Goal: Task Accomplishment & Management: Use online tool/utility

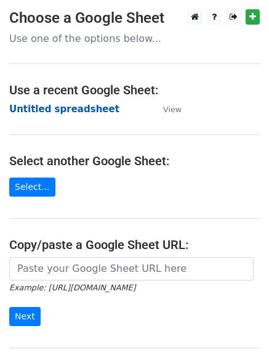
click at [32, 108] on strong "Untitled spreadsheet" at bounding box center [64, 109] width 110 height 11
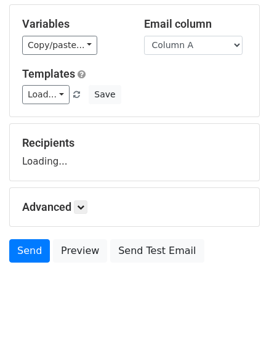
scroll to position [70, 0]
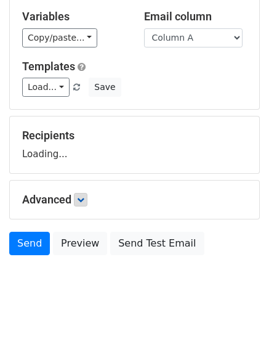
click at [80, 202] on form "Variables Copy/paste... {{Column A}} {{Column B}} {{Column C}} Email column Col…" at bounding box center [134, 129] width 251 height 264
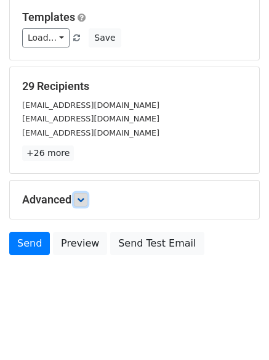
click at [85, 194] on link at bounding box center [81, 200] width 14 height 14
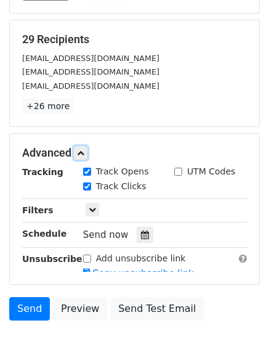
scroll to position [226, 0]
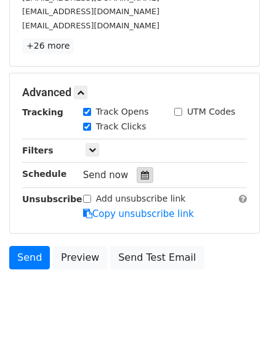
click at [141, 174] on icon at bounding box center [145, 175] width 8 height 9
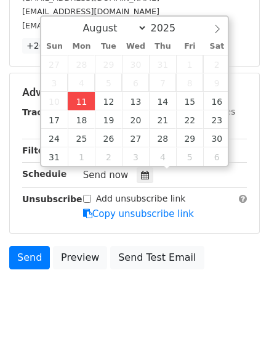
type input "2025-08-11 12:00"
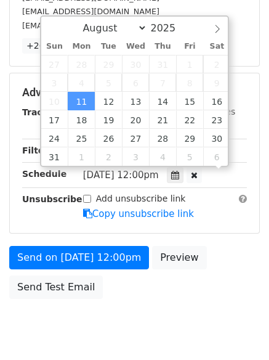
scroll to position [1, 0]
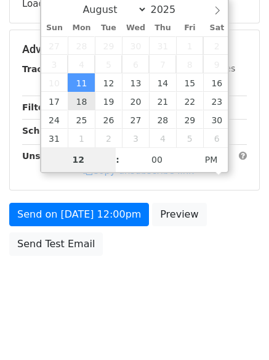
type input "4"
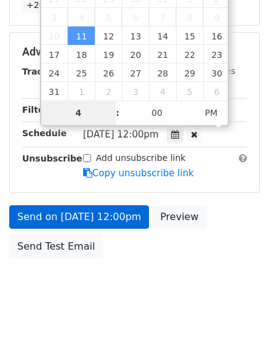
scroll to position [269, 0]
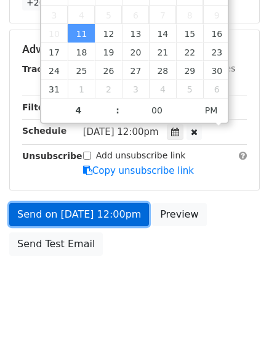
type input "2025-08-11 16:00"
click at [81, 216] on link "Send on Aug 11 at 12:00pm" at bounding box center [79, 214] width 140 height 23
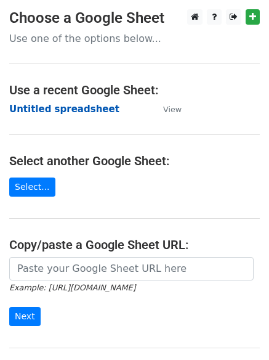
click at [51, 106] on strong "Untitled spreadsheet" at bounding box center [64, 109] width 110 height 11
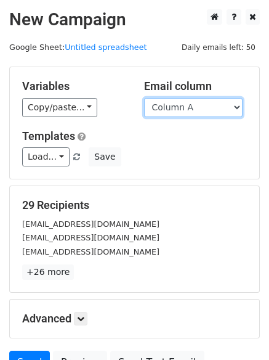
click at [206, 113] on select "Column A Column B Column C" at bounding box center [193, 107] width 99 height 19
select select "Column B"
click at [144, 98] on select "Column A Column B Column C" at bounding box center [193, 107] width 99 height 19
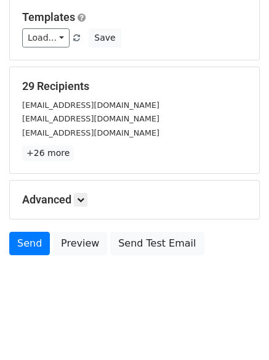
click at [91, 198] on h5 "Advanced" at bounding box center [134, 200] width 225 height 14
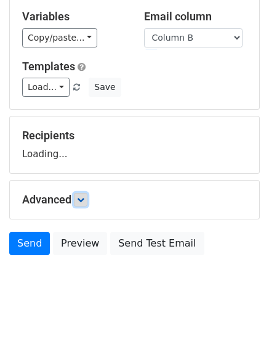
click at [88, 198] on link at bounding box center [81, 200] width 14 height 14
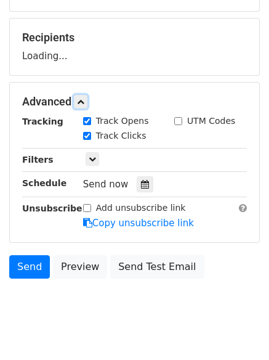
scroll to position [182, 0]
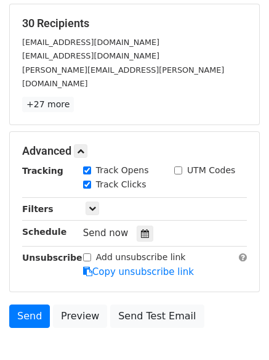
click at [142, 178] on div "Track Clicks" at bounding box center [119, 185] width 91 height 15
click at [137, 226] on div at bounding box center [145, 234] width 17 height 16
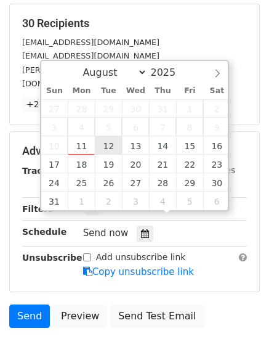
type input "2025-08-12 12:00"
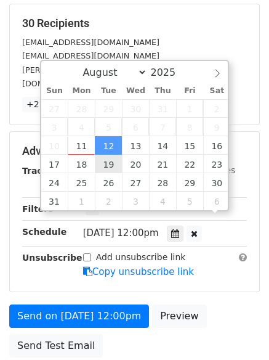
scroll to position [1, 0]
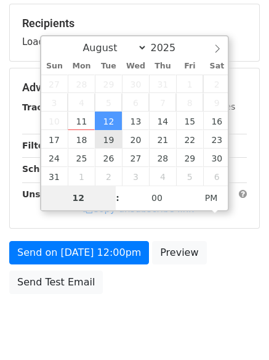
type input "5"
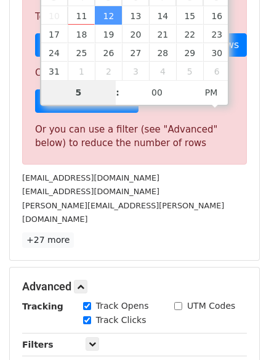
scroll to position [510, 0]
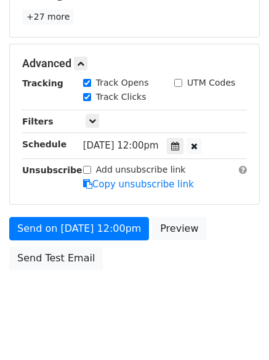
type input "2025-08-12 17:00"
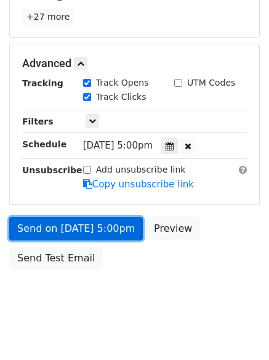
click at [73, 217] on link "Send on Aug 12 at 5:00pm" at bounding box center [76, 228] width 134 height 23
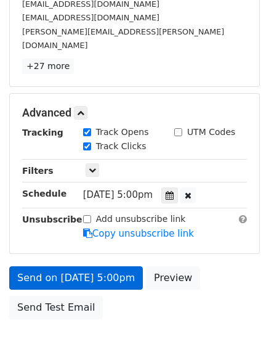
scroll to position [269, 0]
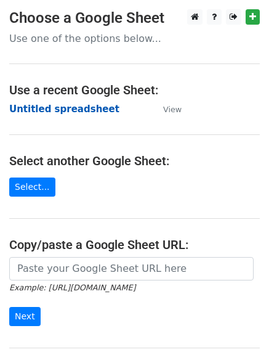
click at [39, 108] on strong "Untitled spreadsheet" at bounding box center [64, 109] width 110 height 11
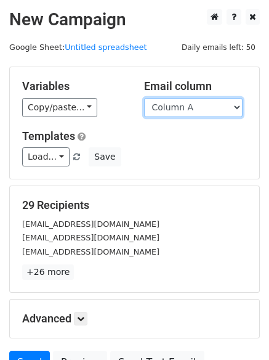
drag, startPoint x: 0, startPoint y: 0, endPoint x: 183, endPoint y: 105, distance: 211.2
click at [183, 105] on select "Column A Column B Column C" at bounding box center [193, 107] width 99 height 19
select select "Column C"
click at [144, 98] on select "Column A Column B Column C" at bounding box center [193, 107] width 99 height 19
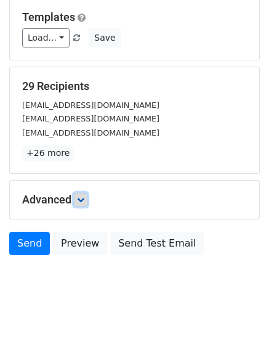
click at [84, 196] on icon at bounding box center [80, 199] width 7 height 7
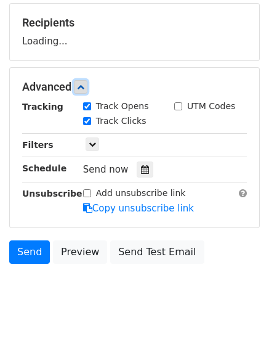
scroll to position [183, 0]
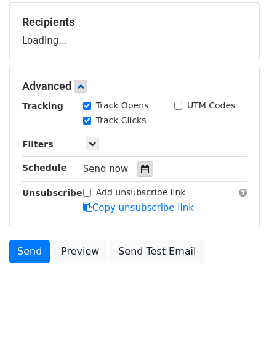
click at [142, 174] on div at bounding box center [145, 169] width 17 height 16
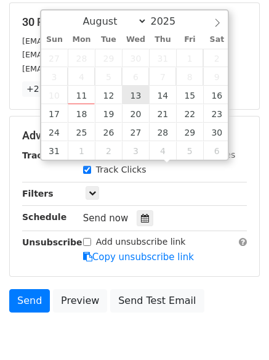
type input "2025-08-13 12:00"
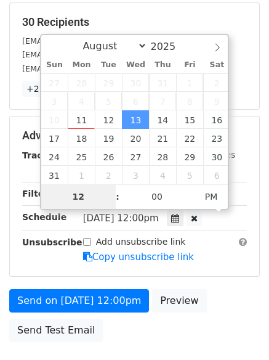
type input "6"
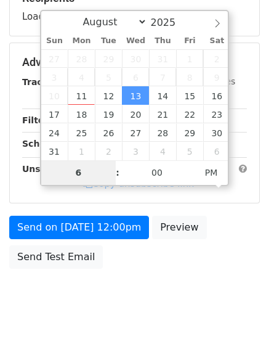
scroll to position [220, 0]
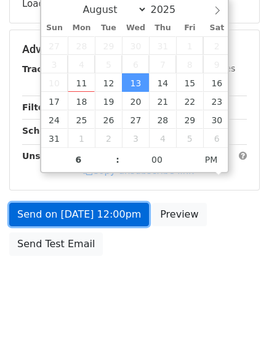
type input "2025-08-13 18:00"
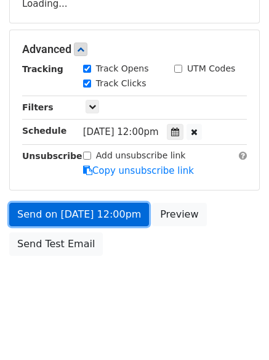
click at [73, 210] on link "Send on Aug 13 at 12:00pm" at bounding box center [79, 214] width 140 height 23
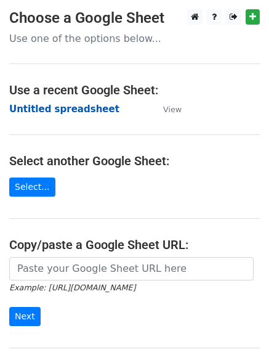
click at [41, 110] on strong "Untitled spreadsheet" at bounding box center [64, 109] width 110 height 11
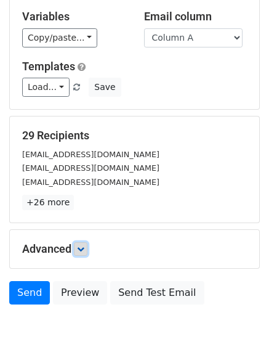
click at [81, 251] on icon at bounding box center [80, 248] width 7 height 7
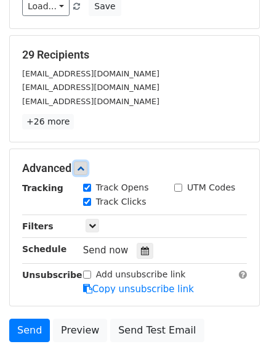
scroll to position [219, 0]
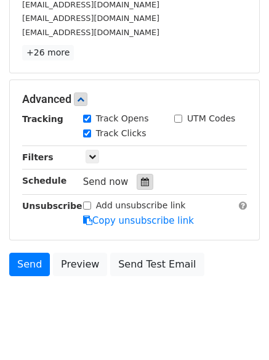
click at [141, 178] on icon at bounding box center [145, 181] width 8 height 9
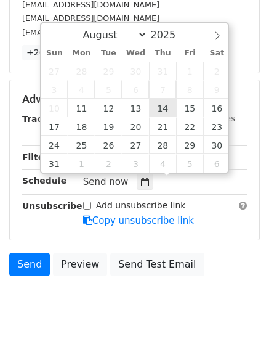
type input "2025-08-14 12:00"
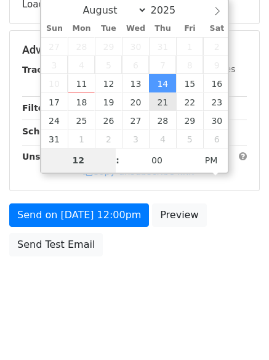
type input "7"
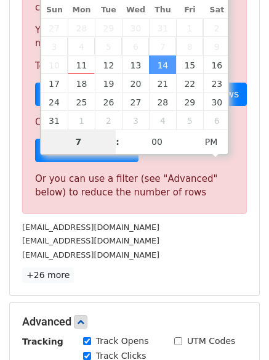
scroll to position [510, 0]
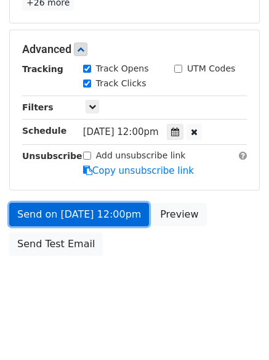
type input "2025-08-14 19:00"
click at [102, 213] on link "Send on Aug 14 at 12:00pm" at bounding box center [79, 214] width 140 height 23
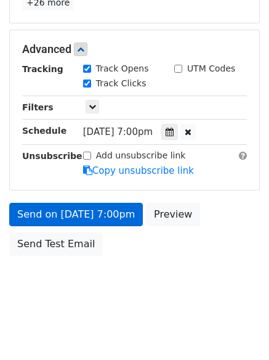
scroll to position [220, 0]
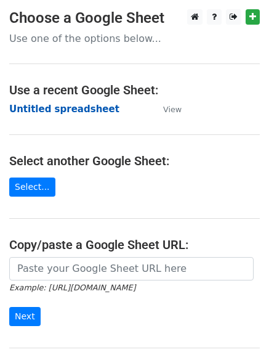
click at [39, 109] on strong "Untitled spreadsheet" at bounding box center [64, 109] width 110 height 11
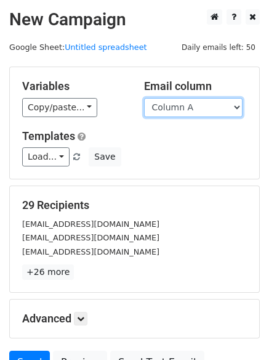
drag, startPoint x: 0, startPoint y: 0, endPoint x: 168, endPoint y: 113, distance: 202.9
click at [168, 112] on select "Column A Column B Column C" at bounding box center [193, 107] width 99 height 19
select select "Column B"
click at [144, 98] on select "Column A Column B Column C" at bounding box center [193, 107] width 99 height 19
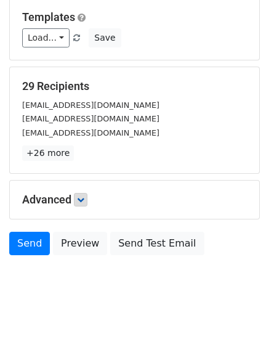
click at [76, 198] on h5 "Advanced" at bounding box center [134, 200] width 225 height 14
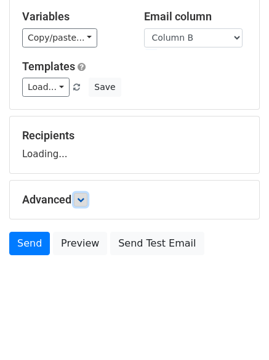
click at [85, 194] on link at bounding box center [81, 200] width 14 height 14
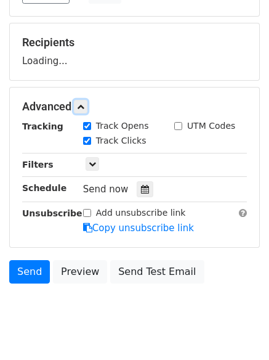
scroll to position [184, 0]
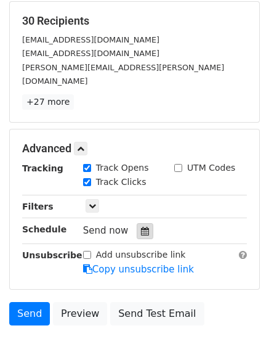
click at [138, 223] on div at bounding box center [145, 231] width 17 height 16
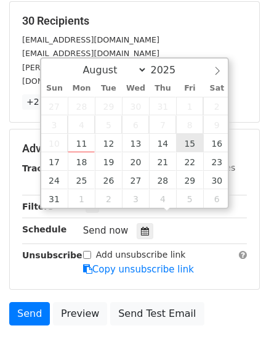
type input "2025-08-15 12:00"
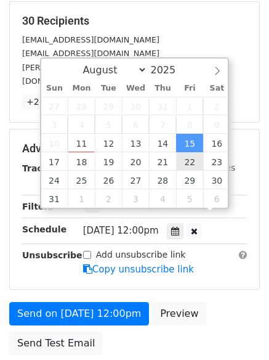
scroll to position [1, 0]
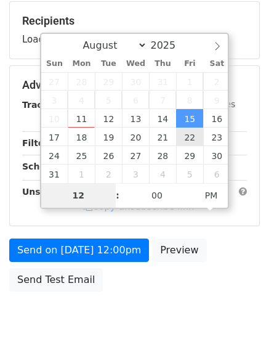
type input "8"
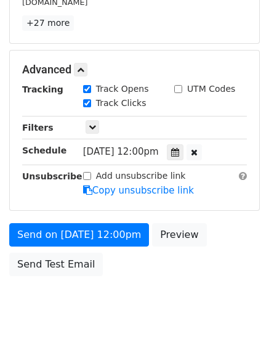
scroll to position [510, 0]
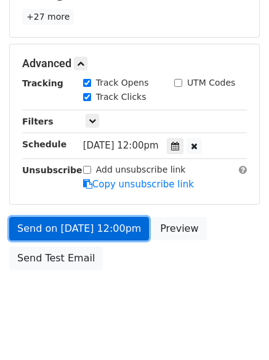
type input "2025-08-15 20:00"
click at [97, 217] on link "Send on Aug 15 at 12:00pm" at bounding box center [79, 228] width 140 height 23
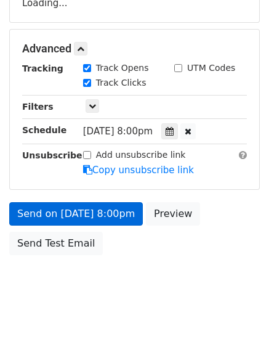
scroll to position [220, 0]
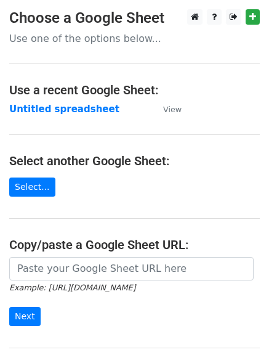
click at [43, 102] on td "Untitled spreadsheet" at bounding box center [80, 109] width 142 height 14
click at [45, 107] on strong "Untitled spreadsheet" at bounding box center [64, 109] width 110 height 11
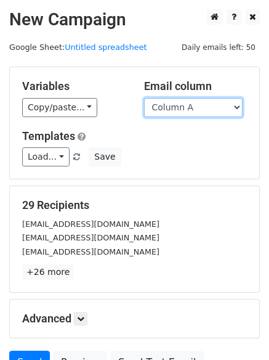
drag, startPoint x: 0, startPoint y: 0, endPoint x: 171, endPoint y: 113, distance: 204.6
click at [171, 113] on select "Column A Column B Column C" at bounding box center [193, 107] width 99 height 19
select select "Column C"
click at [144, 98] on select "Column A Column B Column C" at bounding box center [193, 107] width 99 height 19
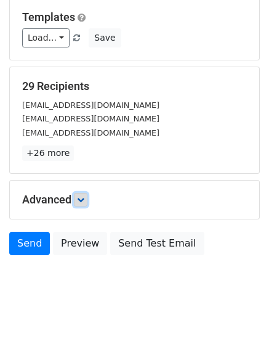
click at [84, 196] on icon at bounding box center [80, 199] width 7 height 7
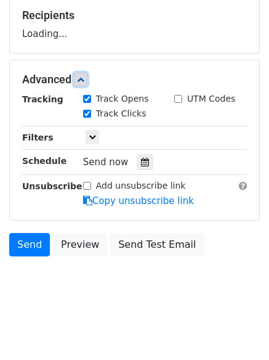
scroll to position [190, 0]
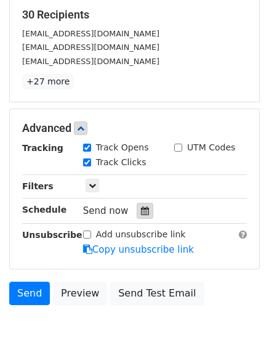
drag, startPoint x: 143, startPoint y: 211, endPoint x: 186, endPoint y: 152, distance: 73.2
click at [144, 211] on div at bounding box center [145, 211] width 17 height 16
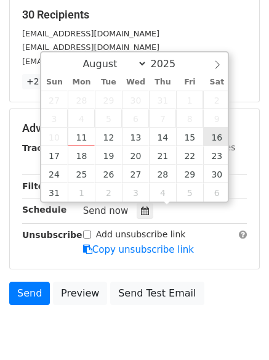
type input "[DATE] 12:00"
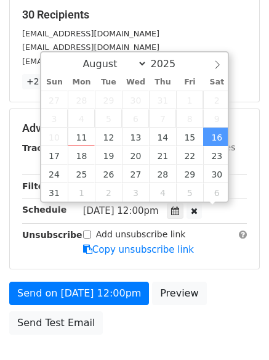
scroll to position [1, 0]
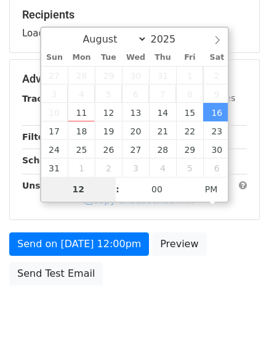
type input "9"
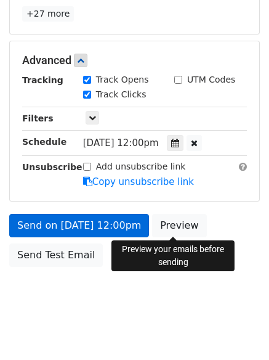
scroll to position [510, 0]
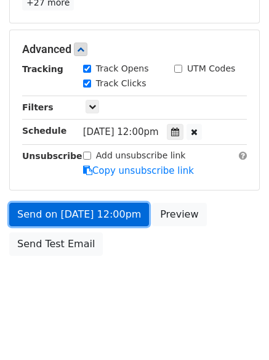
type input "[DATE] 21:00"
click at [97, 209] on link "Send on [DATE] 12:00pm" at bounding box center [79, 214] width 140 height 23
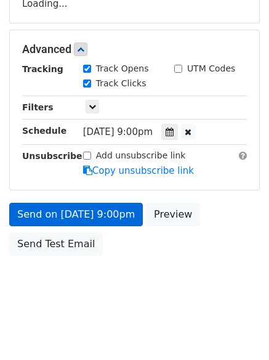
scroll to position [269, 0]
